Goal: Complete application form

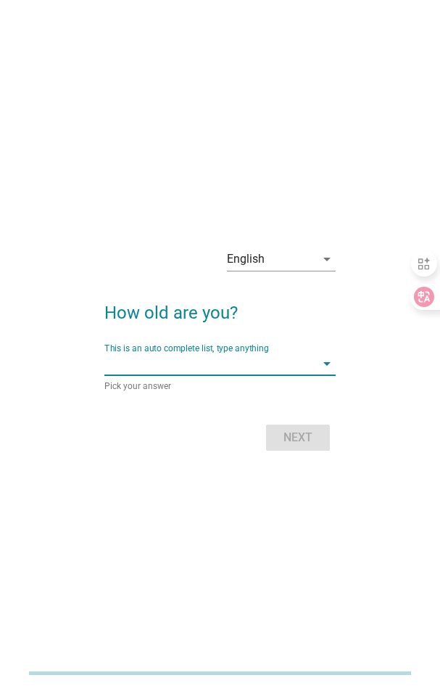
click at [284, 368] on input "This is an auto complete list, type anything" at bounding box center [209, 363] width 211 height 23
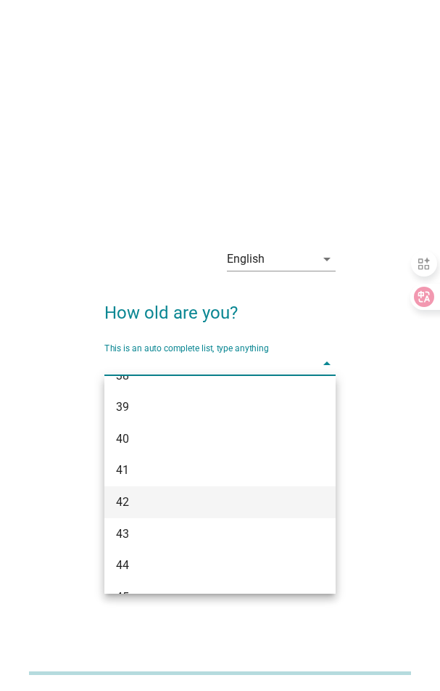
scroll to position [653, 0]
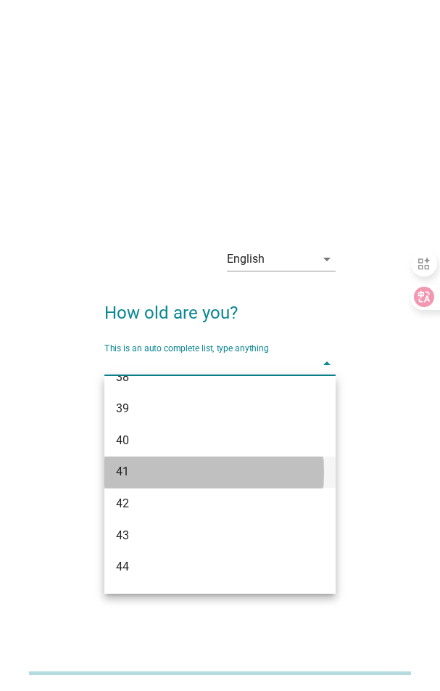
click at [140, 466] on div "41" at bounding box center [211, 471] width 191 height 17
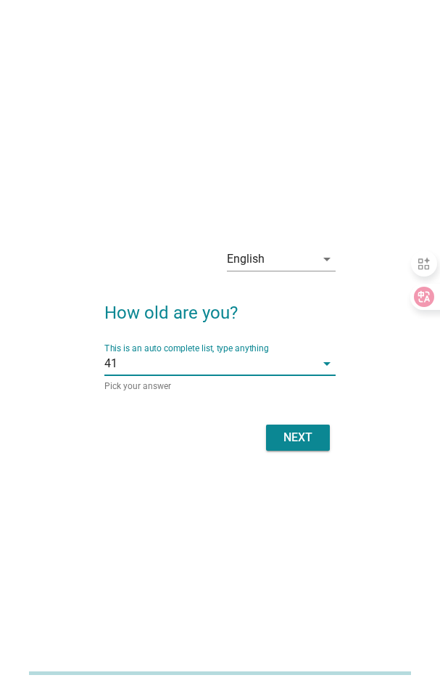
click at [321, 445] on button "Next" at bounding box center [298, 437] width 64 height 26
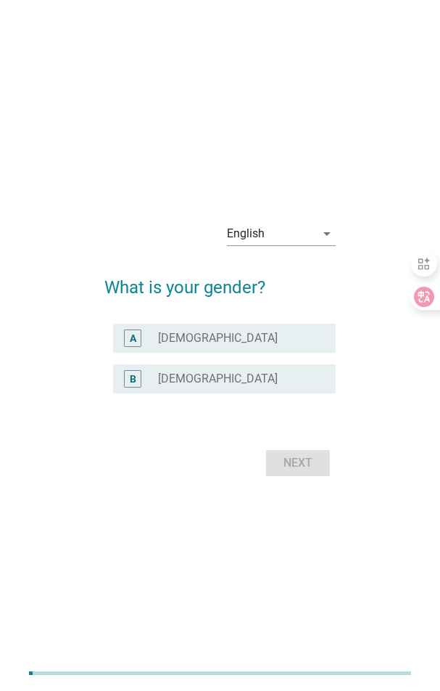
click at [212, 379] on div "radio_button_unchecked [DEMOGRAPHIC_DATA]" at bounding box center [235, 378] width 155 height 15
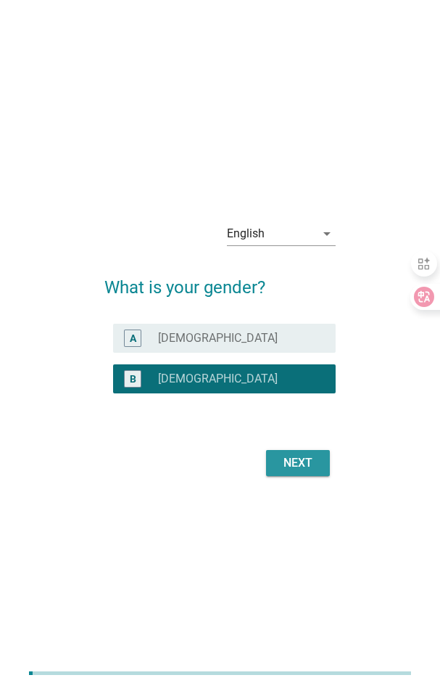
click at [322, 464] on button "Next" at bounding box center [298, 463] width 64 height 26
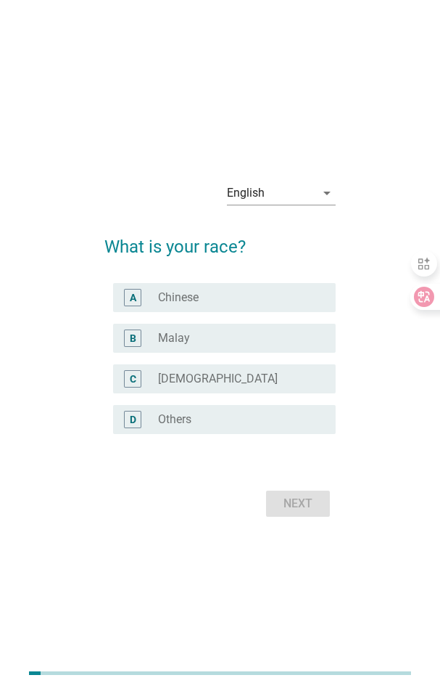
click at [172, 341] on label "Malay" at bounding box center [174, 338] width 32 height 15
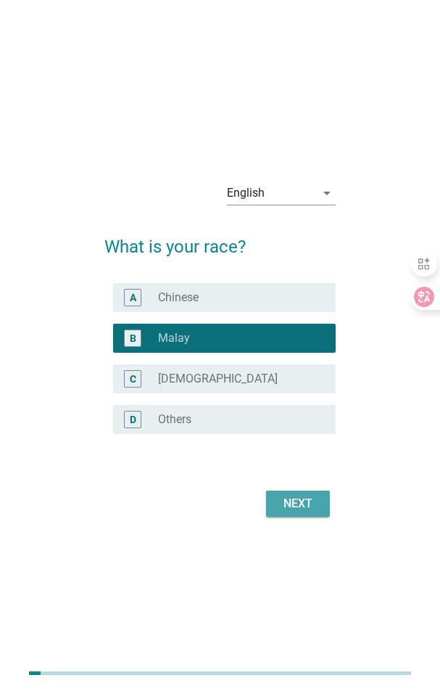
click at [295, 498] on div "Next" at bounding box center [298, 503] width 41 height 17
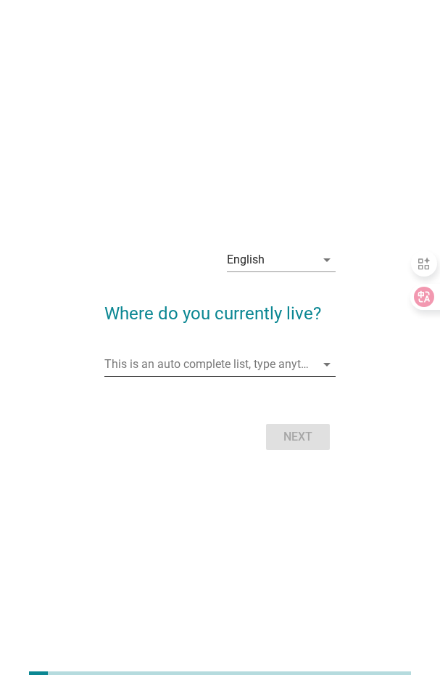
click at [192, 363] on input "This is an auto complete list, type anything" at bounding box center [209, 364] width 211 height 23
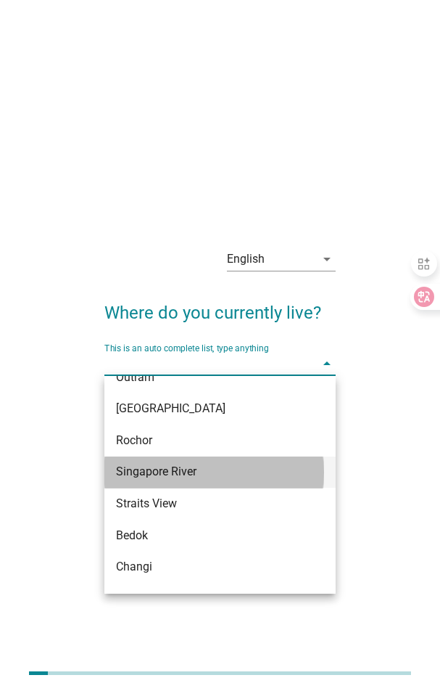
click at [185, 470] on div "Singapore River" at bounding box center [211, 471] width 191 height 17
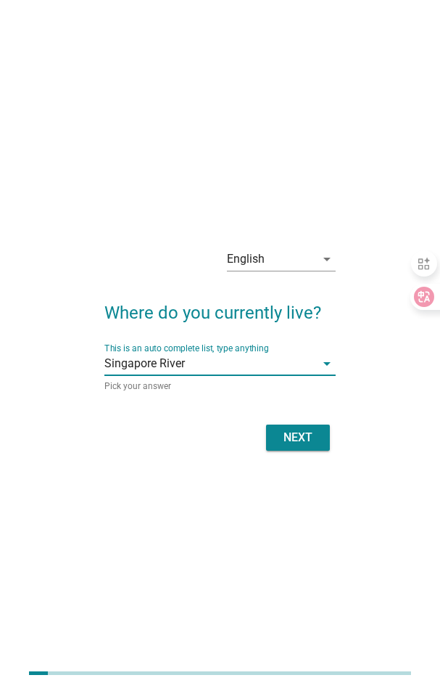
click at [306, 442] on div "Next" at bounding box center [298, 437] width 41 height 17
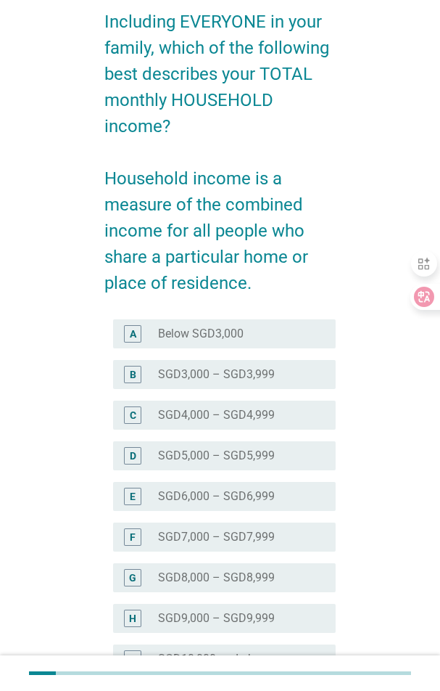
scroll to position [218, 0]
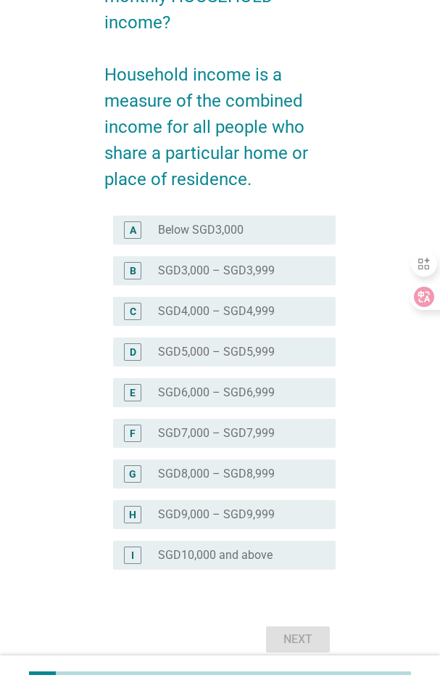
click at [201, 507] on label "SGD9,000 – SGD9,999" at bounding box center [216, 514] width 117 height 15
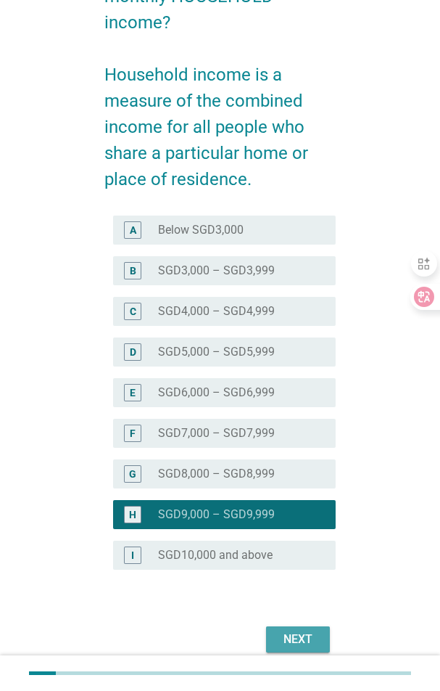
click at [294, 633] on div "Next" at bounding box center [298, 638] width 41 height 17
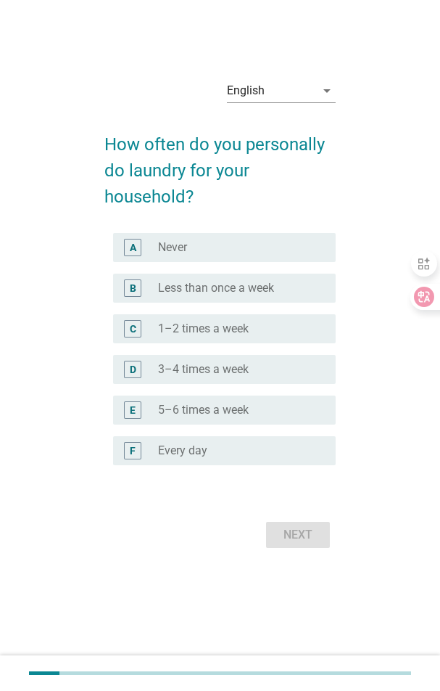
scroll to position [0, 0]
